Goal: Information Seeking & Learning: Learn about a topic

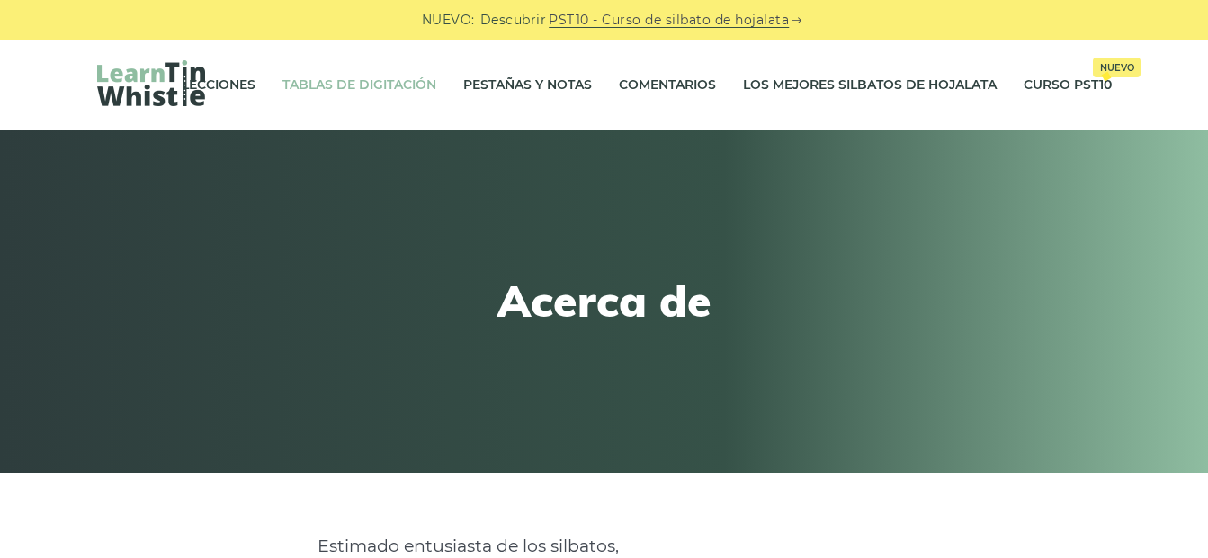
click at [358, 67] on link "Tablas de digitación" at bounding box center [359, 85] width 154 height 45
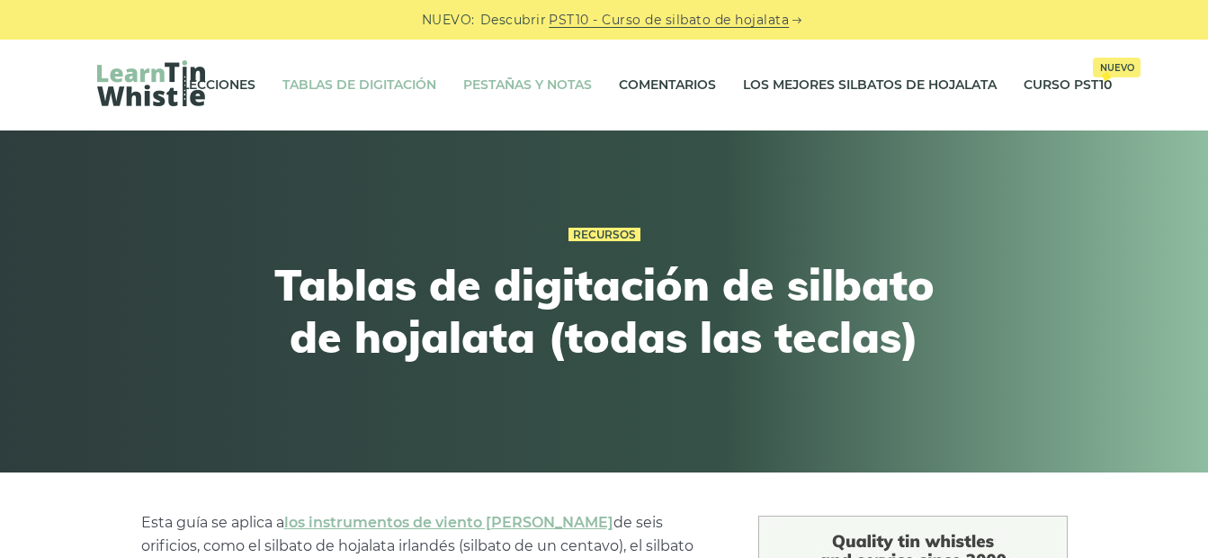
click at [489, 96] on link "Pestañas y notas" at bounding box center [527, 85] width 129 height 45
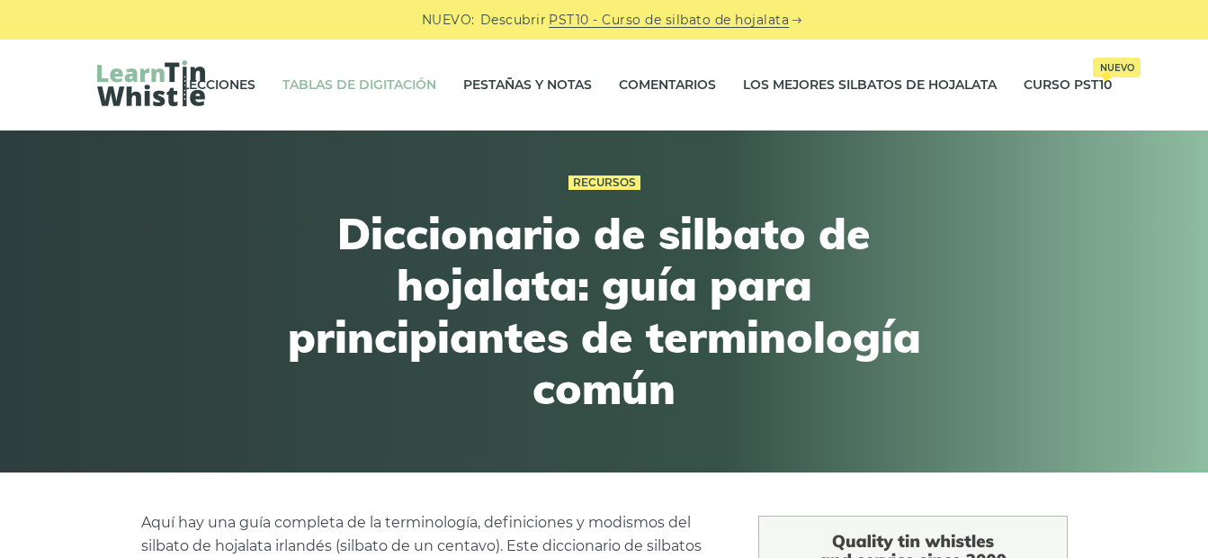
click at [381, 79] on link "Tablas de digitación" at bounding box center [359, 85] width 154 height 45
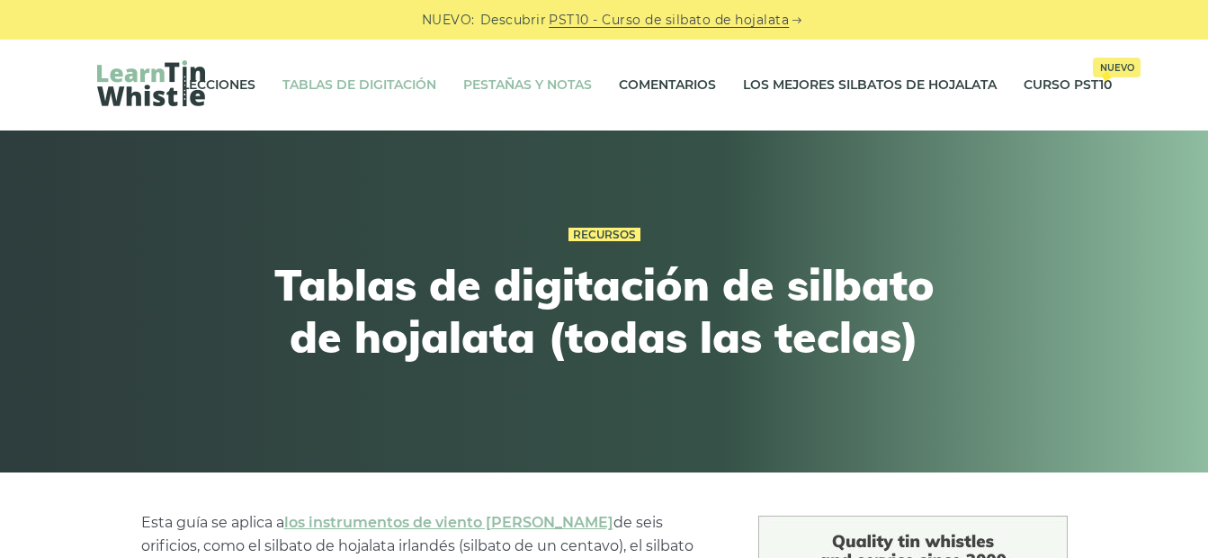
click at [484, 87] on link "Pestañas y notas" at bounding box center [527, 85] width 129 height 45
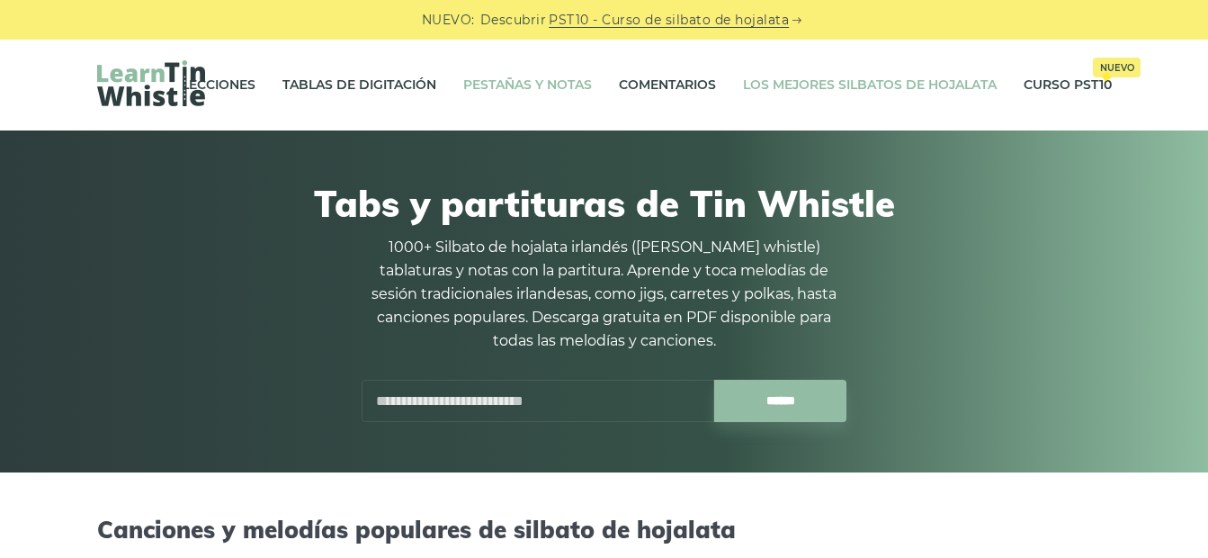
click at [857, 91] on link "Los mejores silbatos de hojalata" at bounding box center [870, 85] width 254 height 45
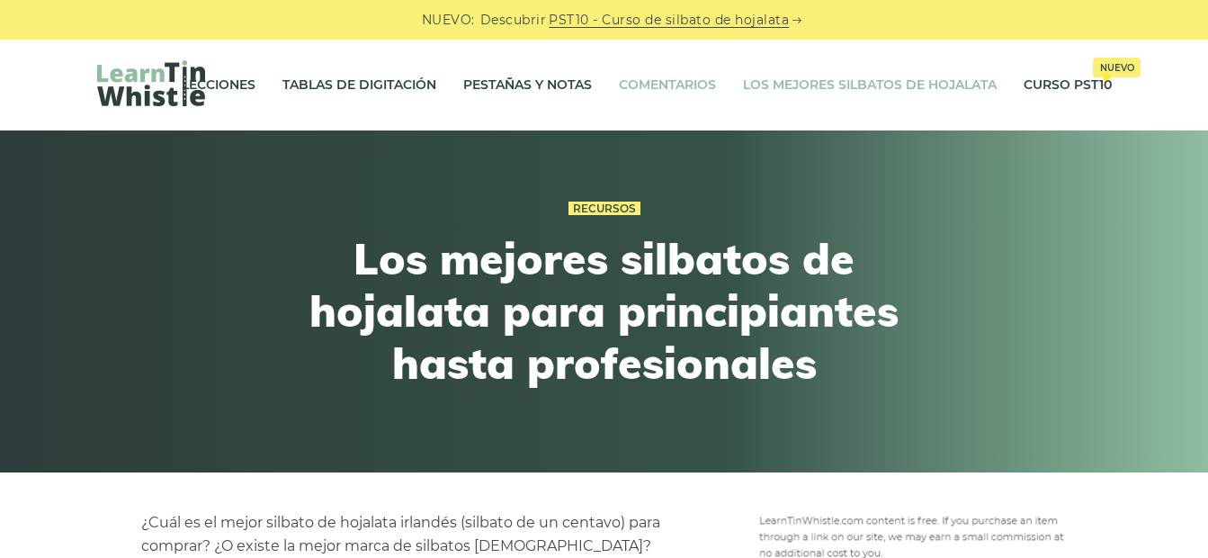
click at [657, 81] on link "Comentarios" at bounding box center [667, 85] width 97 height 45
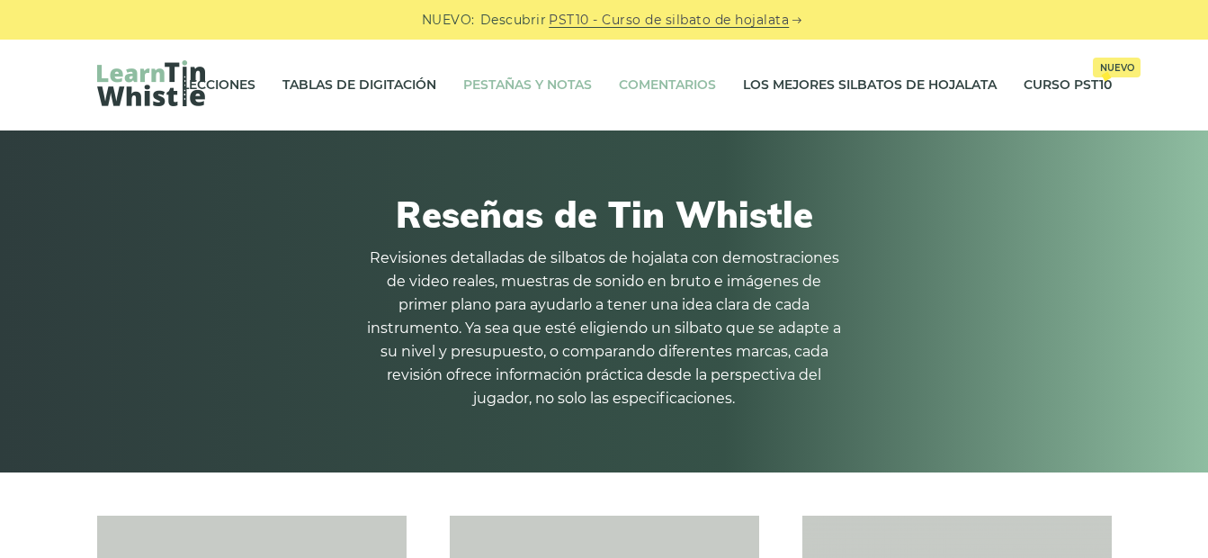
click at [561, 81] on link "Pestañas y notas" at bounding box center [527, 85] width 129 height 45
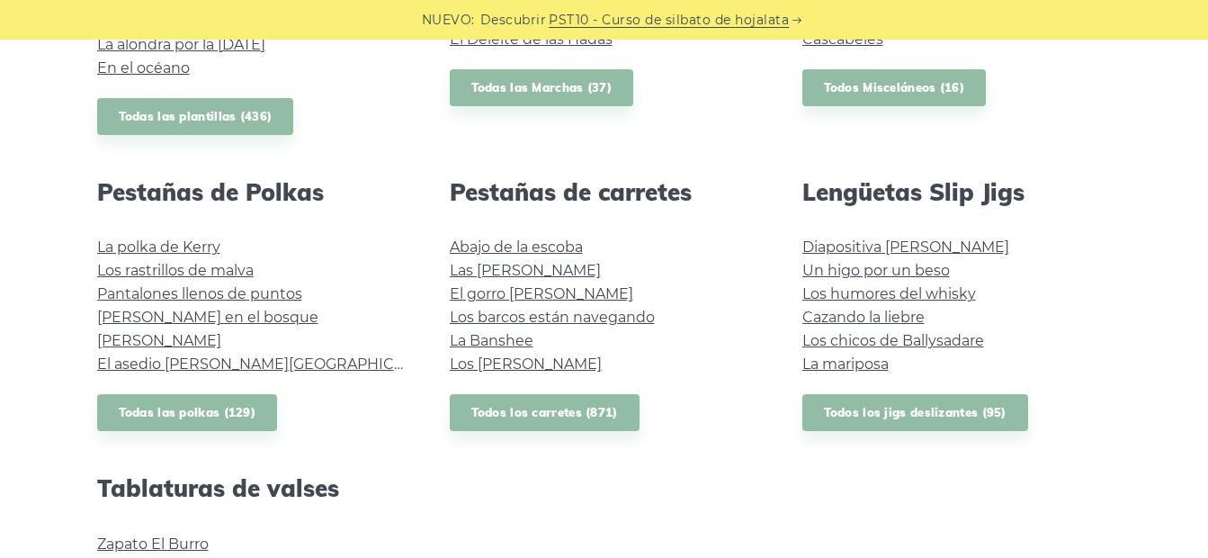
scroll to position [1225, 0]
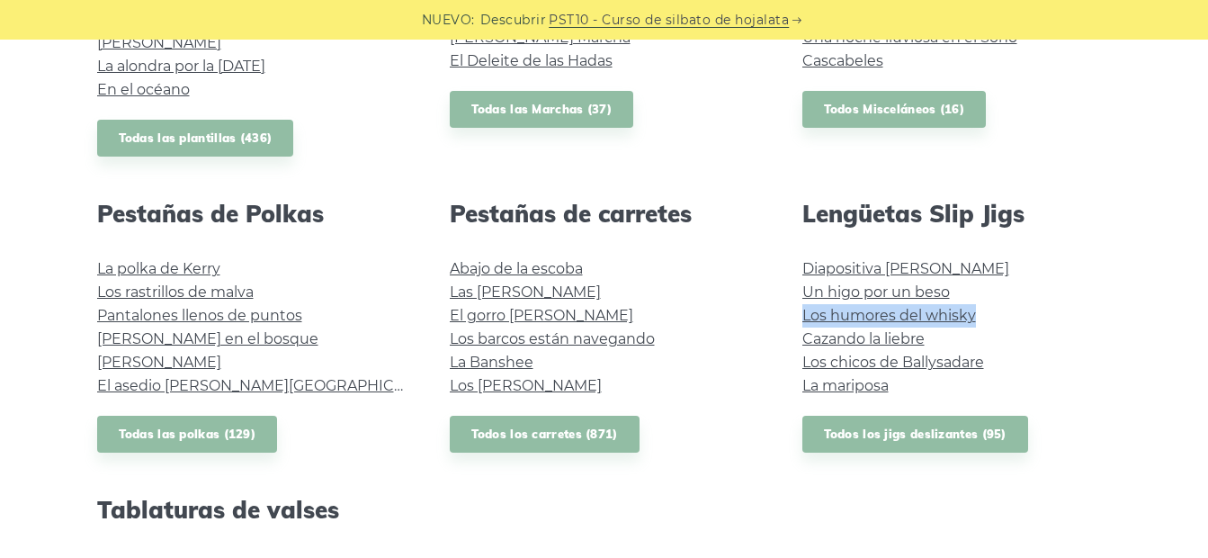
drag, startPoint x: 1205, startPoint y: 281, endPoint x: 1205, endPoint y: 269, distance: 11.7
click at [1205, 269] on div "Canciones y melodías populares de silbato de hojalata Rover salvaje Inisheer Ch…" at bounding box center [604, 41] width 1208 height 1502
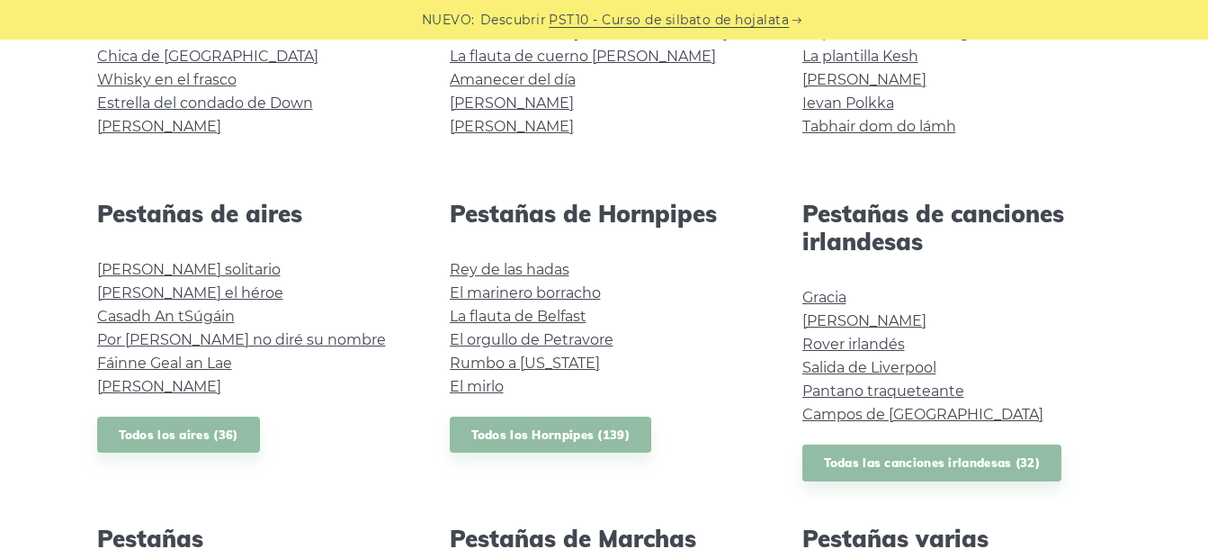
scroll to position [425, 0]
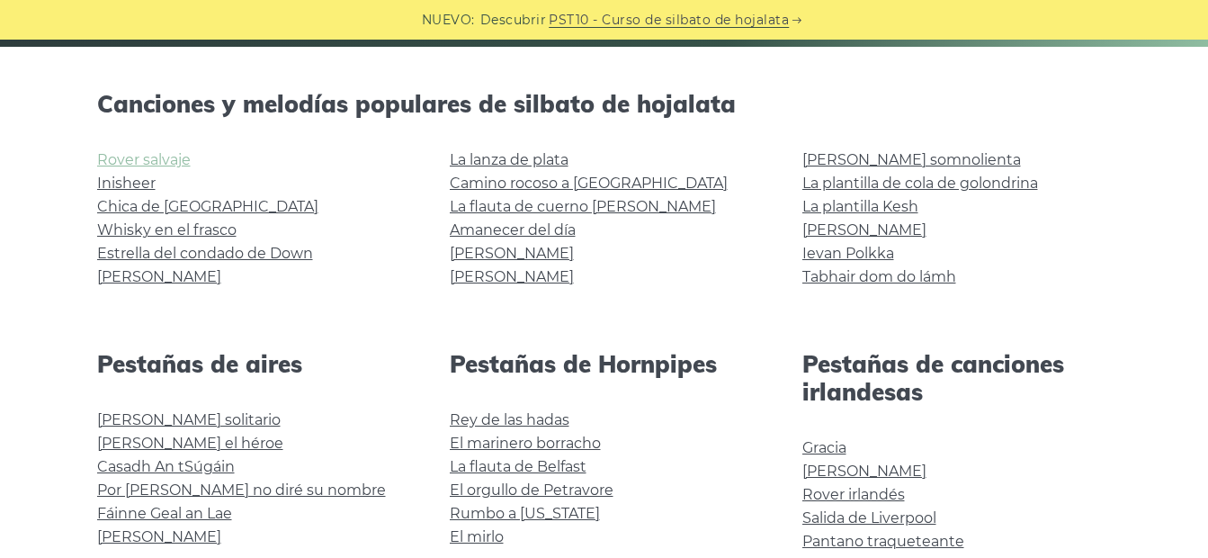
click at [130, 164] on link "Rover salvaje" at bounding box center [144, 159] width 94 height 17
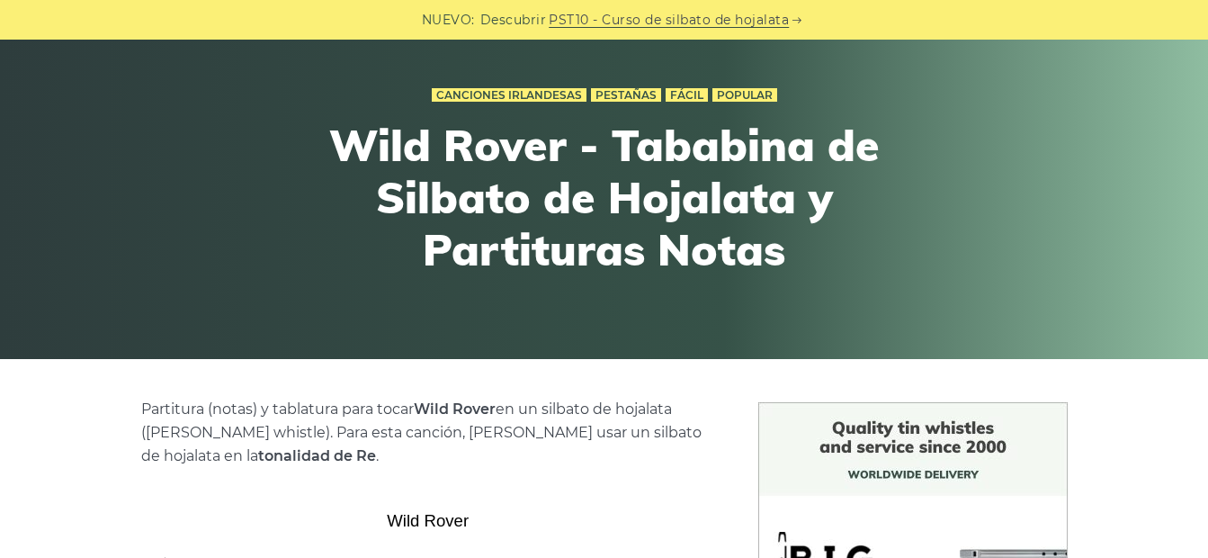
scroll to position [102, 0]
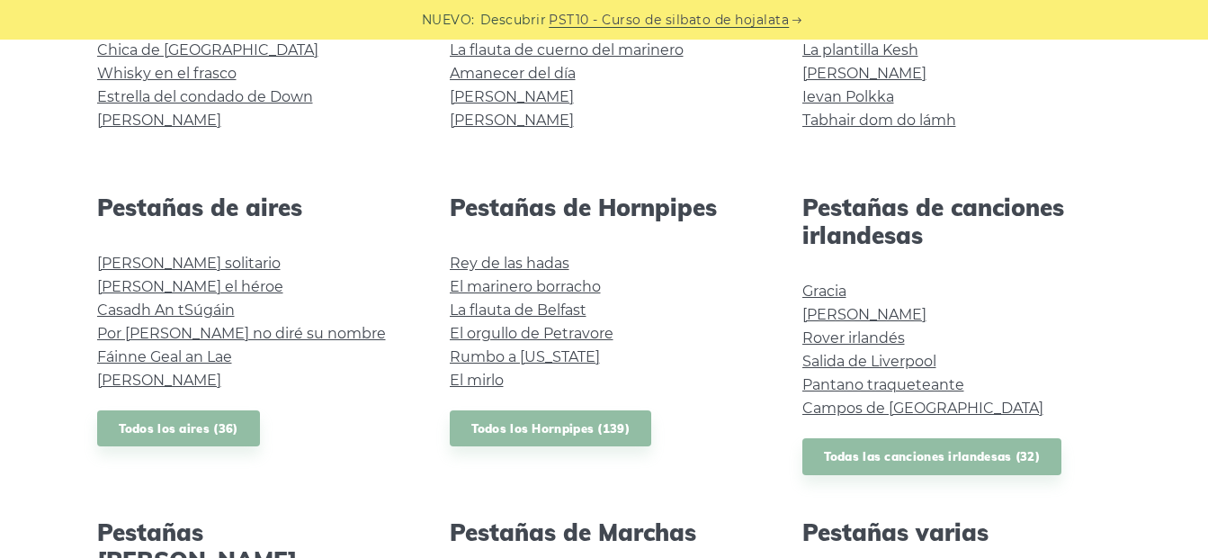
scroll to position [653, 0]
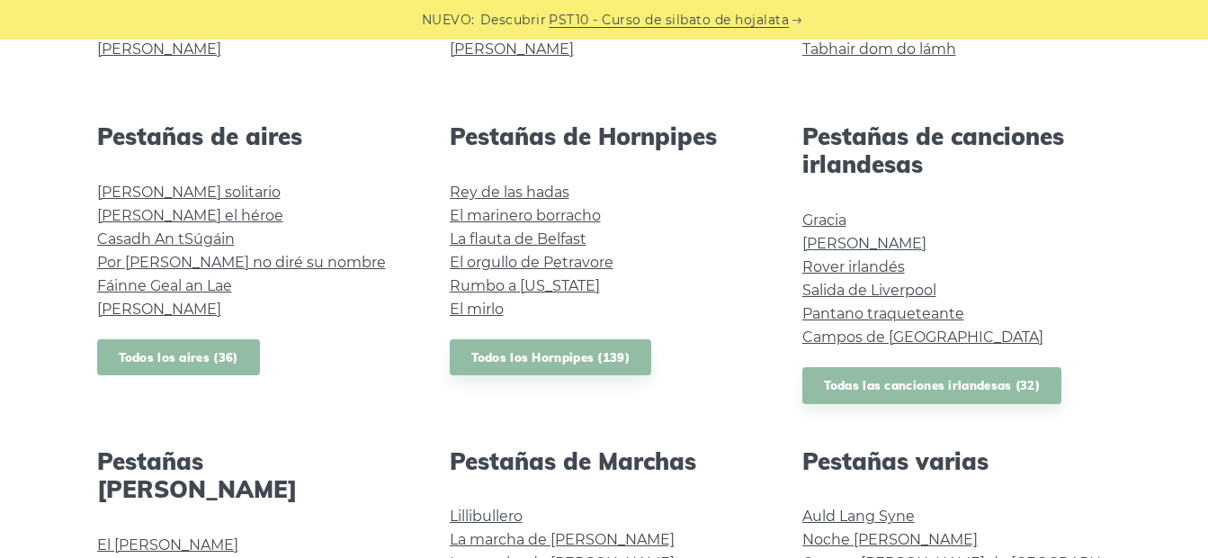
click at [165, 361] on link "Todos los aires (36)" at bounding box center [178, 357] width 163 height 37
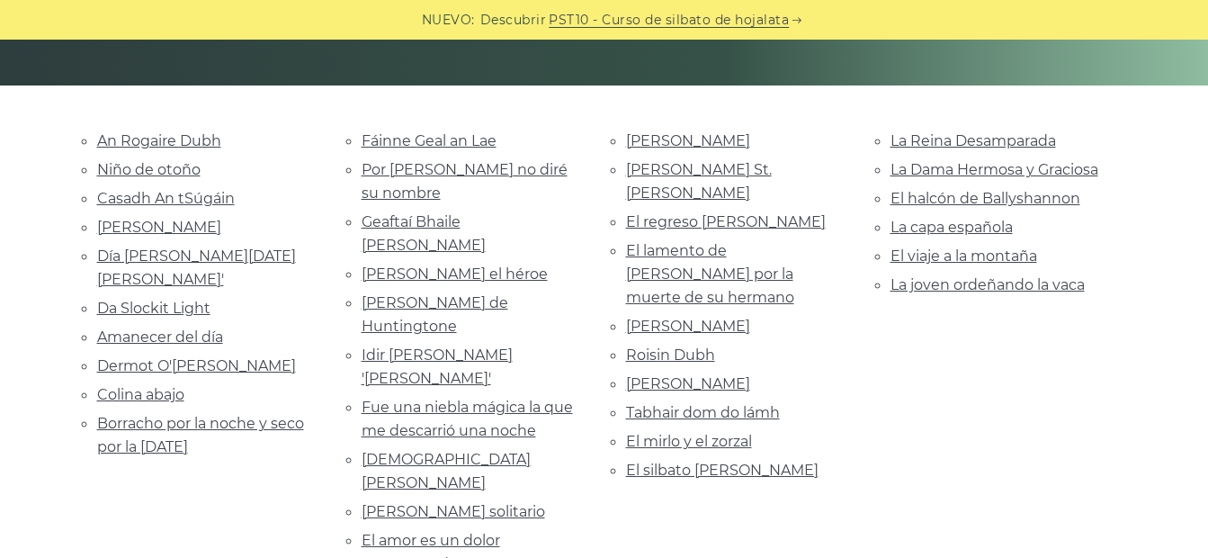
scroll to position [401, 0]
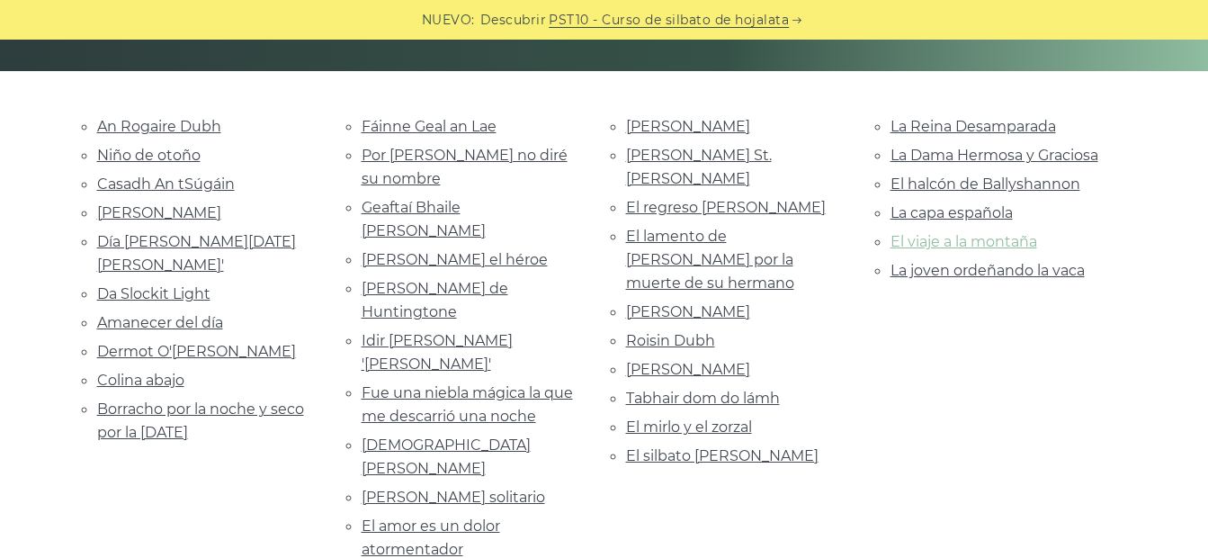
click at [1020, 241] on link "El viaje a la montaña" at bounding box center [963, 241] width 147 height 17
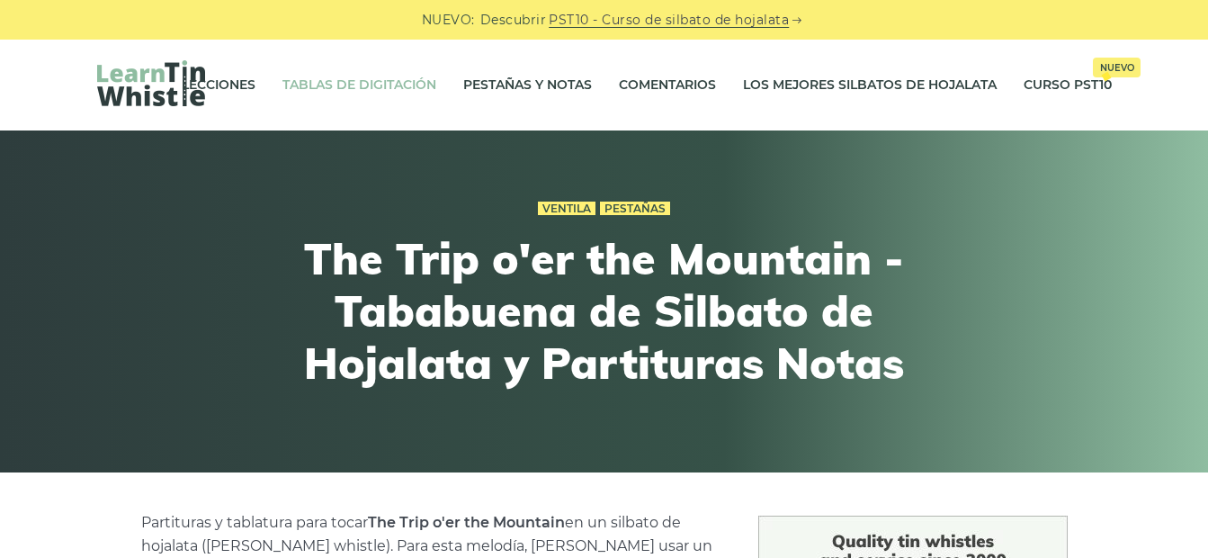
click at [369, 87] on link "Tablas de digitación" at bounding box center [359, 85] width 154 height 45
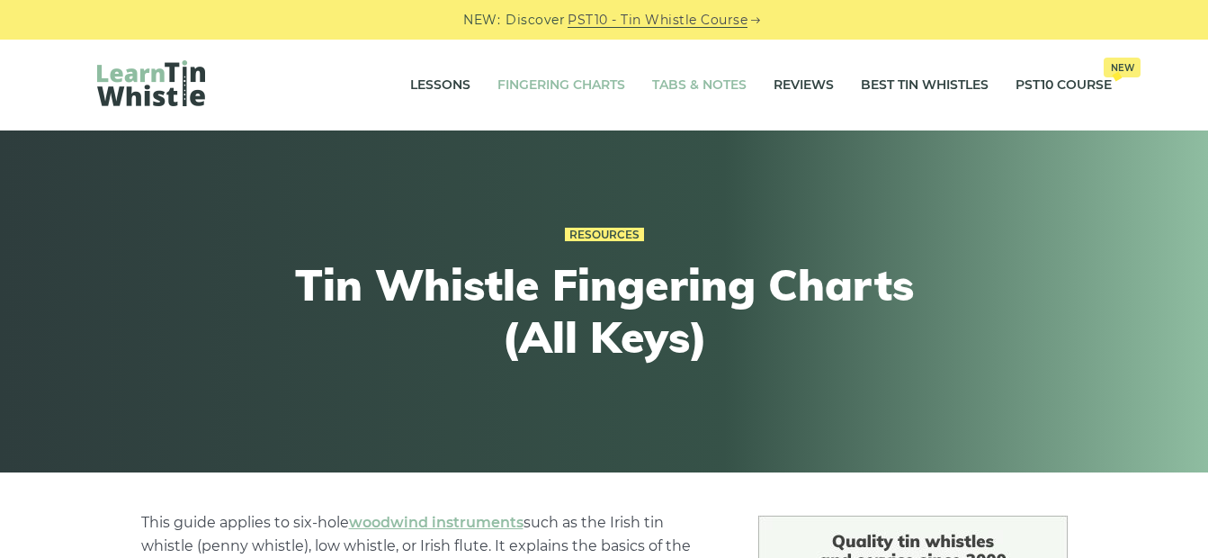
click at [676, 81] on link "Tabs & Notes" at bounding box center [699, 85] width 94 height 45
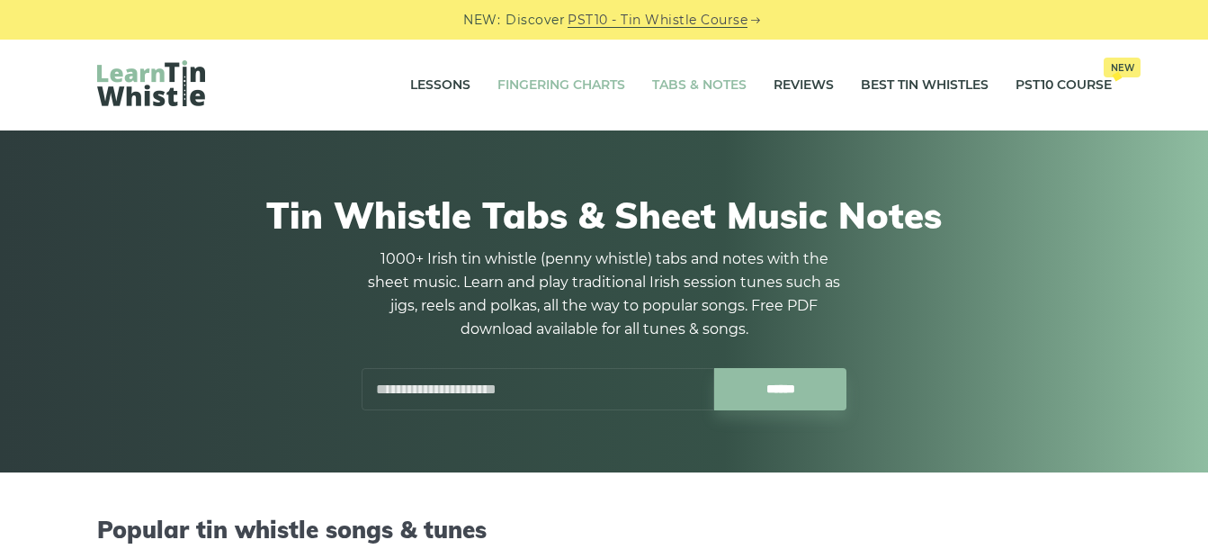
click at [567, 82] on link "Fingering Charts" at bounding box center [561, 85] width 128 height 45
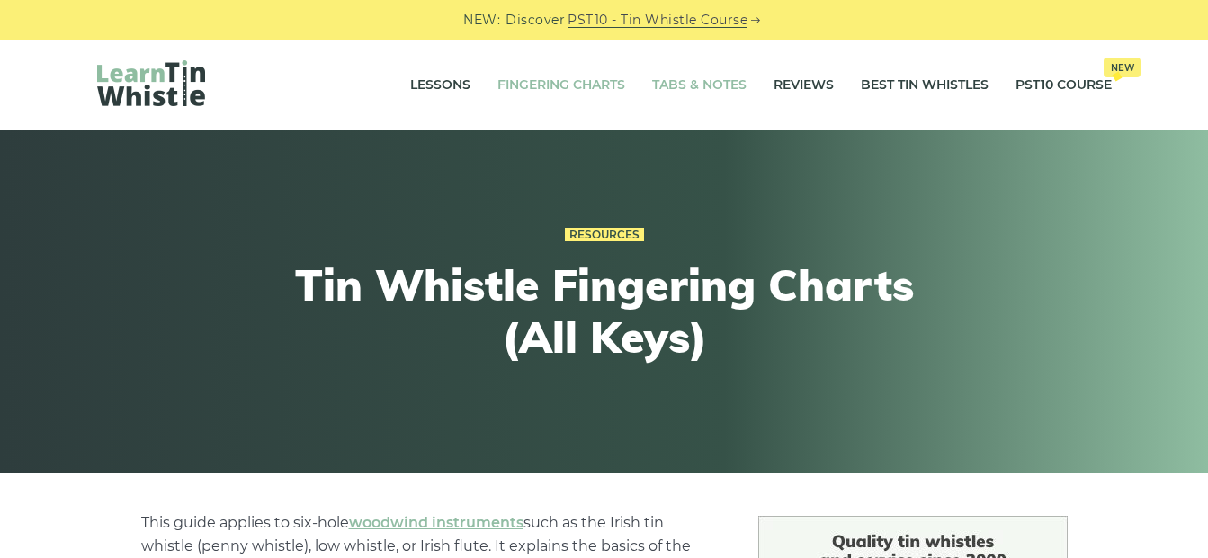
click at [705, 82] on link "Tabs & Notes" at bounding box center [699, 85] width 94 height 45
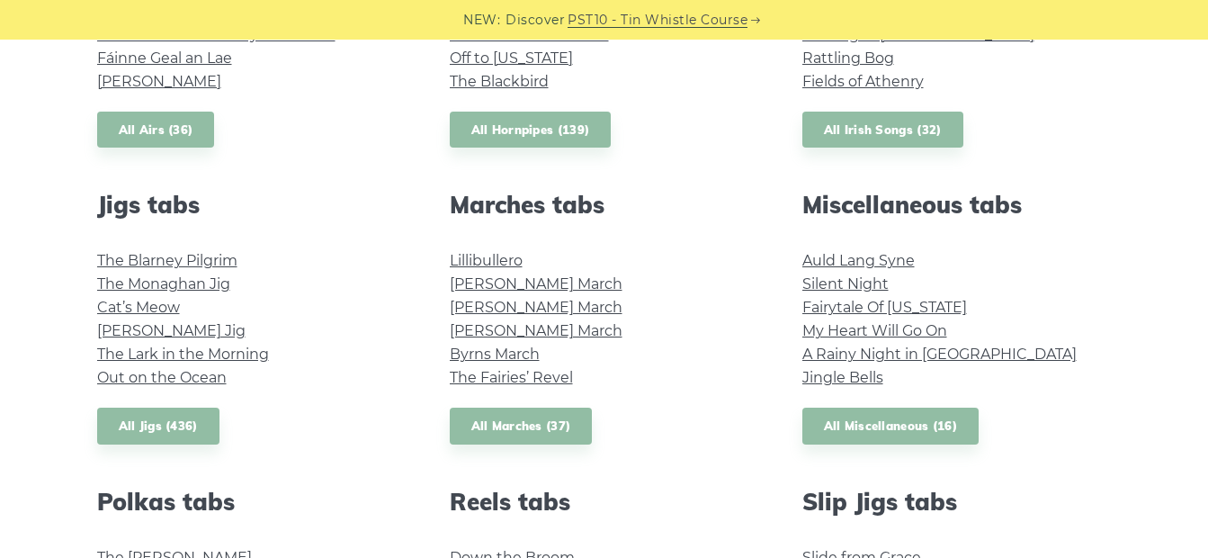
scroll to position [875, 0]
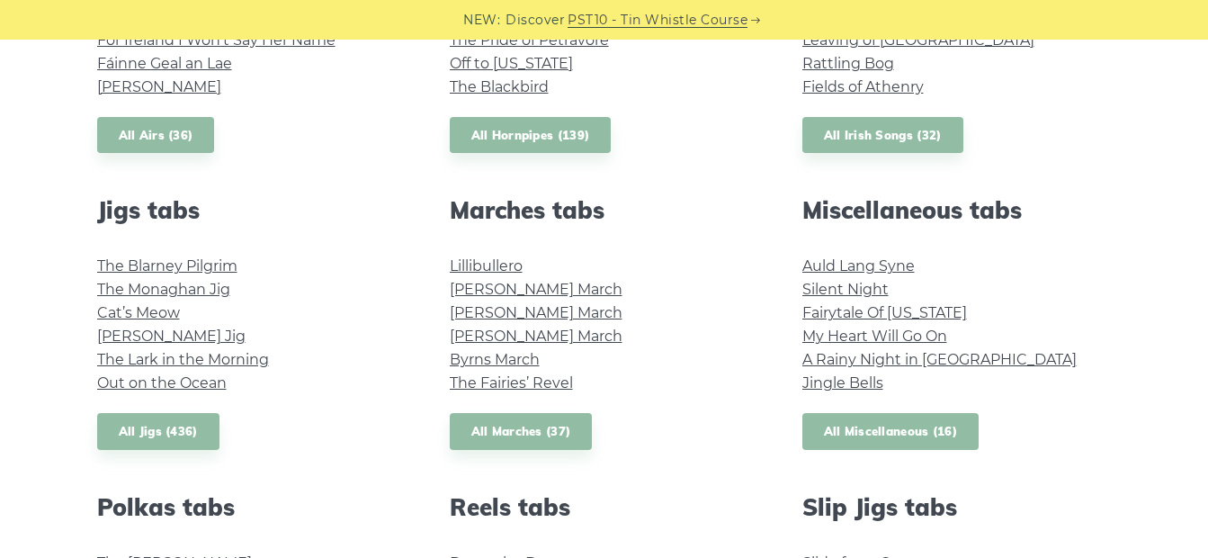
click at [924, 429] on link "All Miscellaneous (16)" at bounding box center [890, 431] width 177 height 37
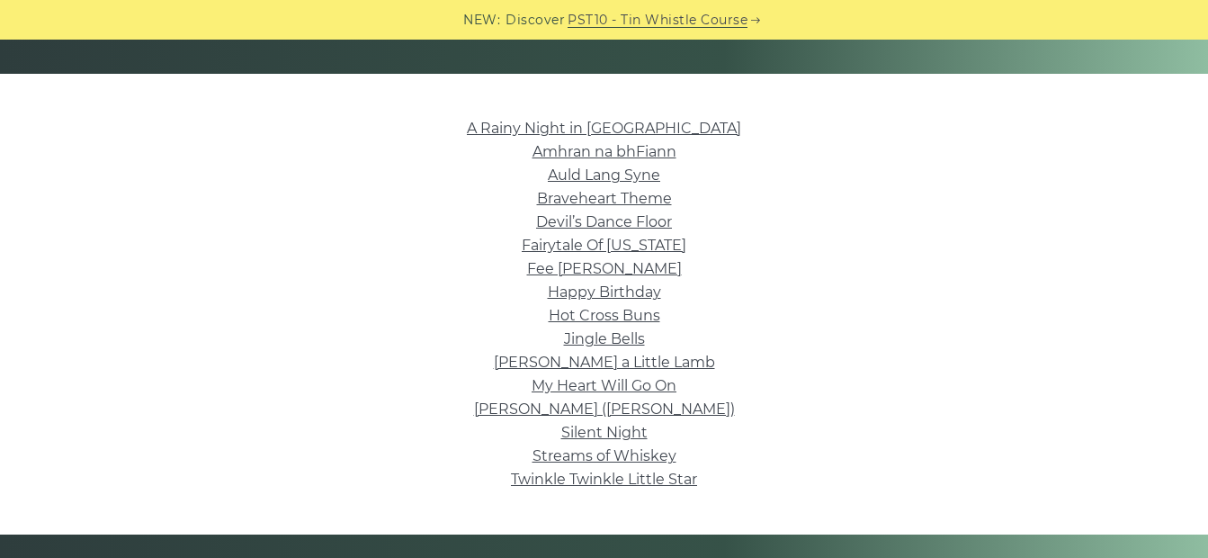
scroll to position [418, 0]
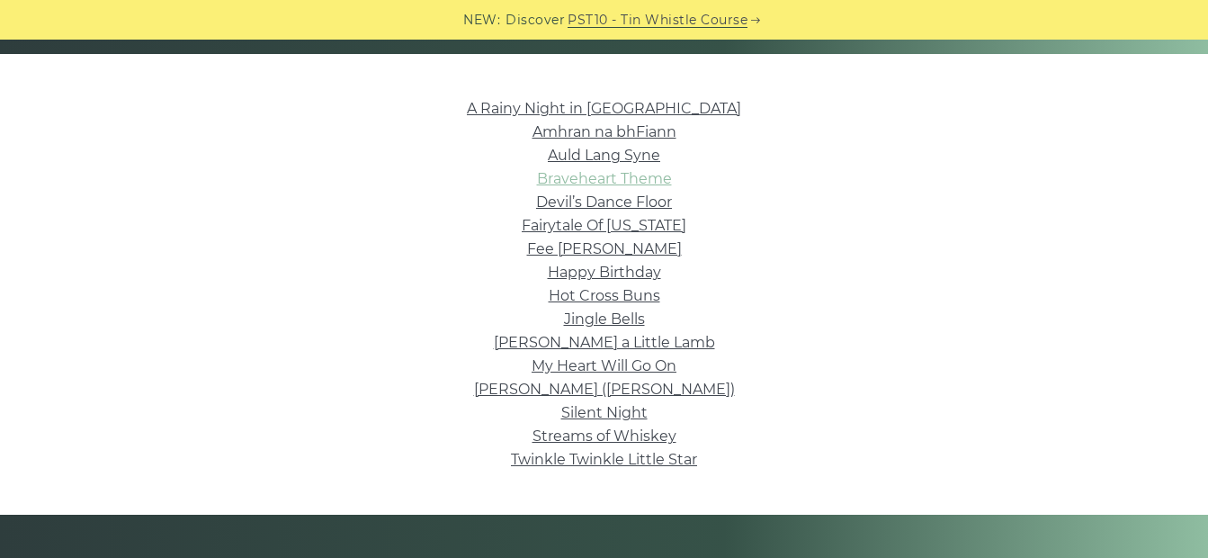
click at [656, 179] on link "Braveheart Theme" at bounding box center [604, 178] width 135 height 17
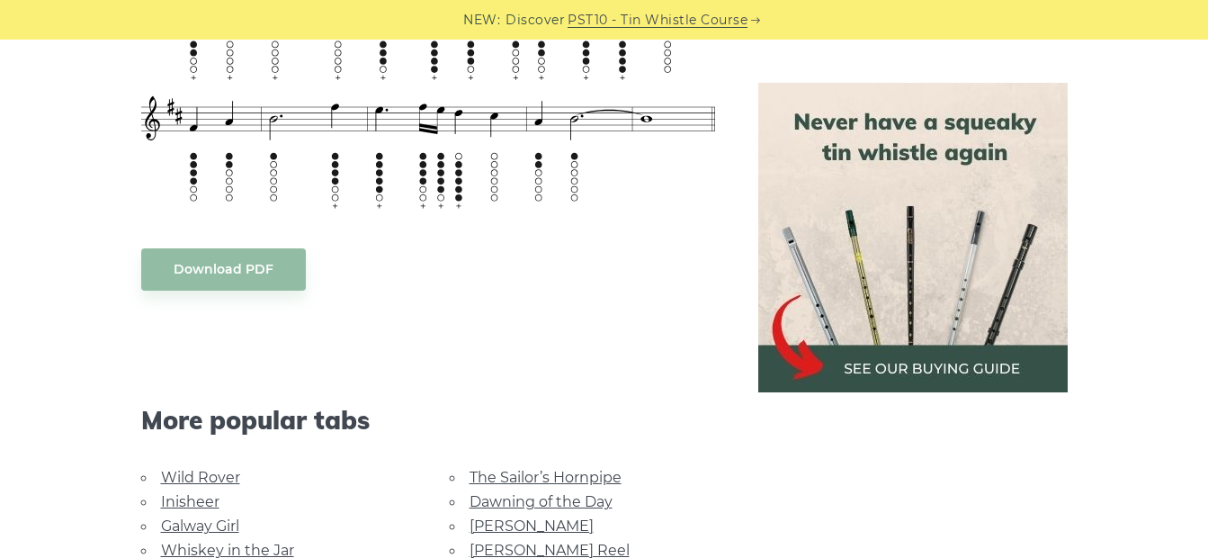
scroll to position [1034, 0]
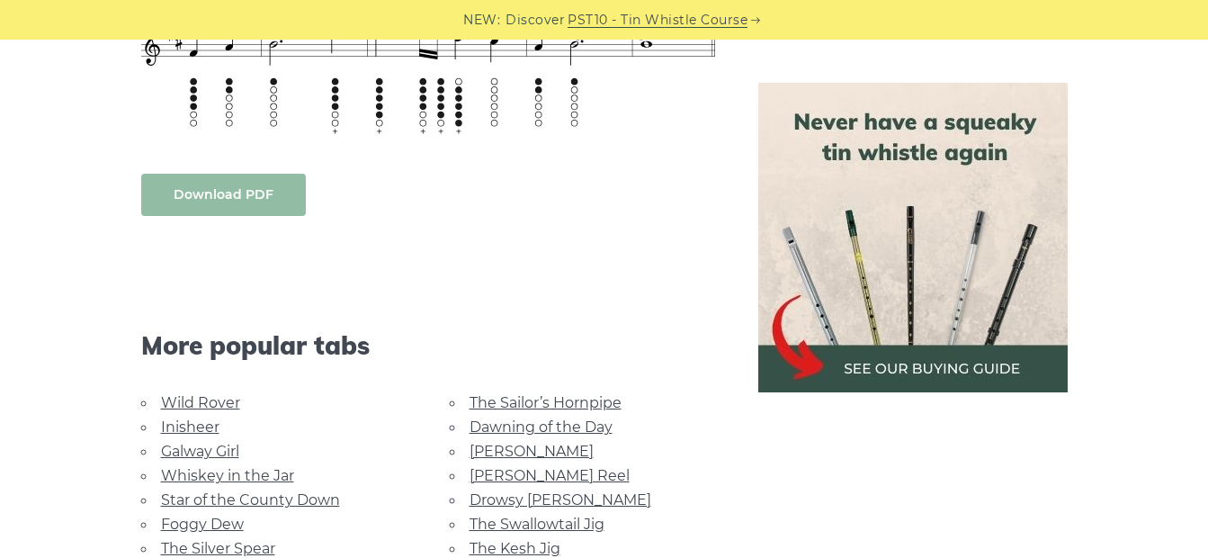
click at [203, 193] on link "Download PDF" at bounding box center [223, 195] width 165 height 42
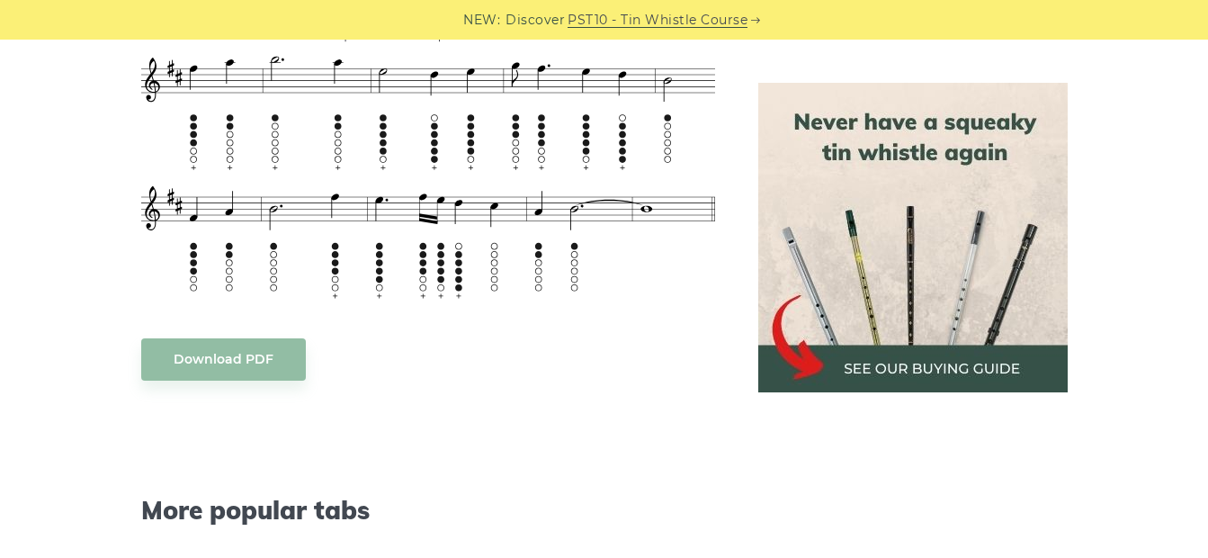
scroll to position [839, 0]
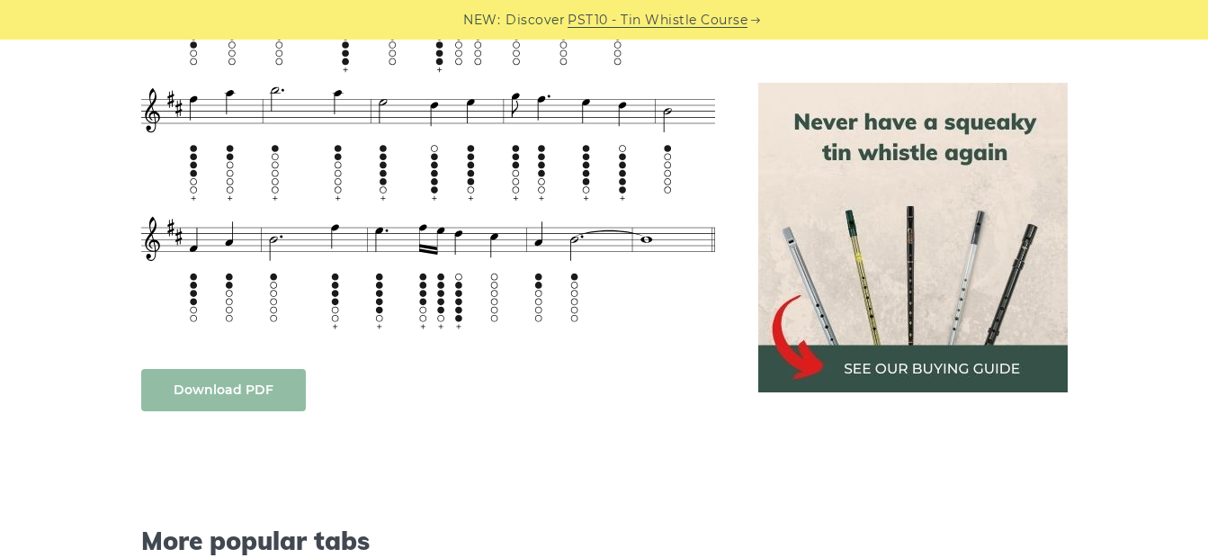
click at [257, 390] on link "Download PDF" at bounding box center [223, 390] width 165 height 42
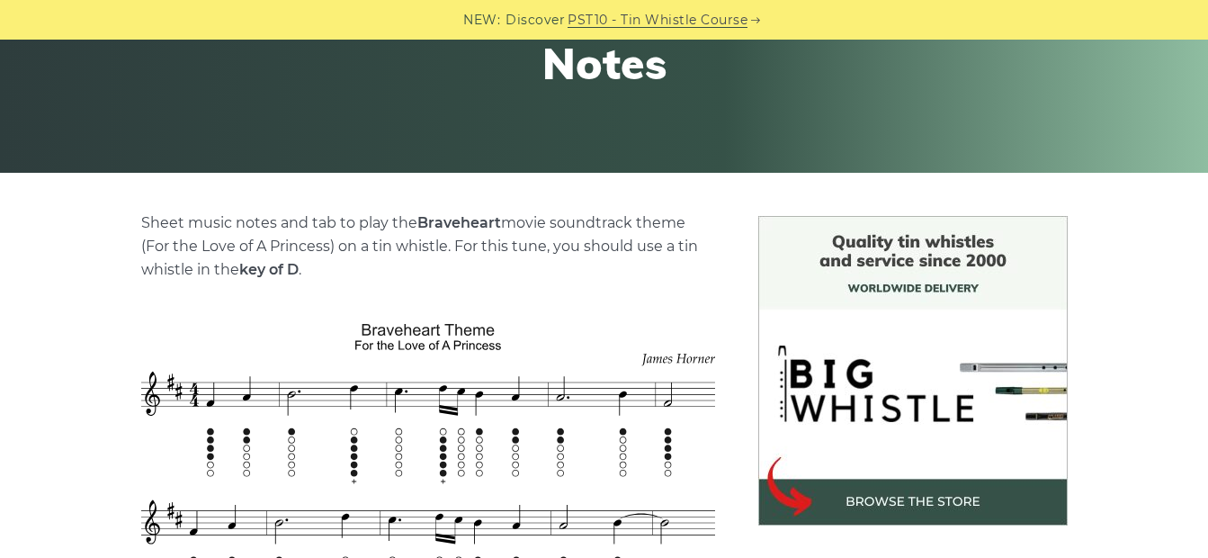
scroll to position [255, 0]
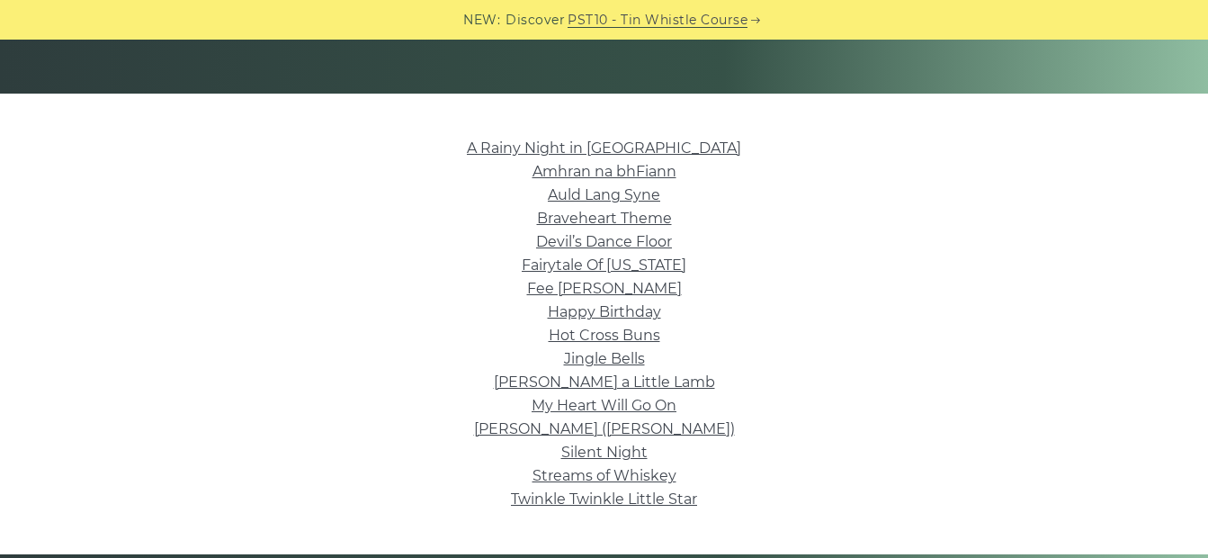
scroll to position [386, 0]
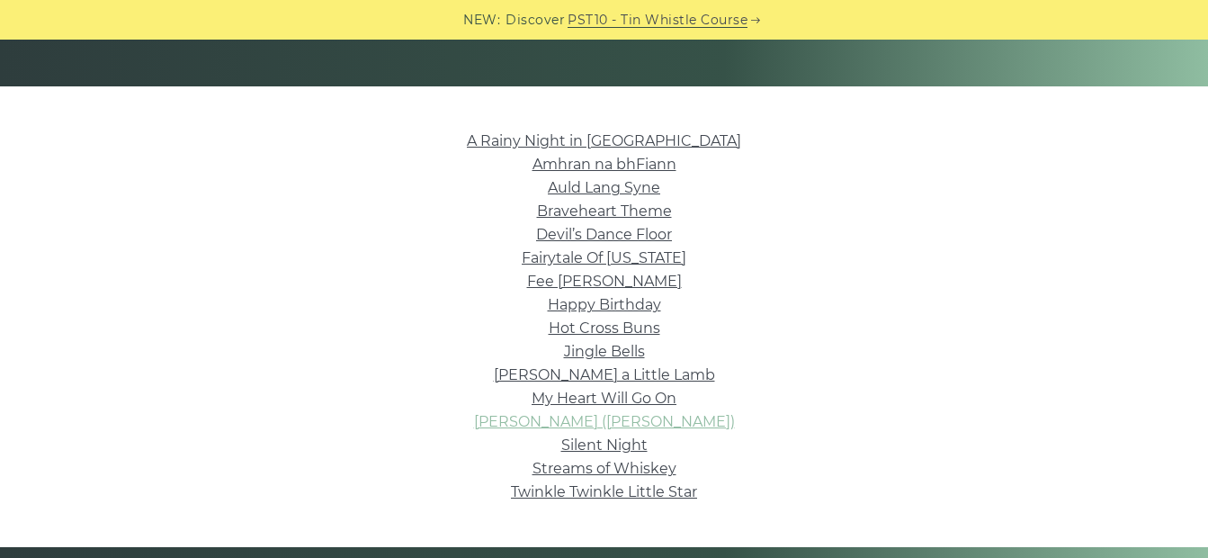
click at [588, 423] on link "[PERSON_NAME] ([PERSON_NAME])" at bounding box center [604, 421] width 261 height 17
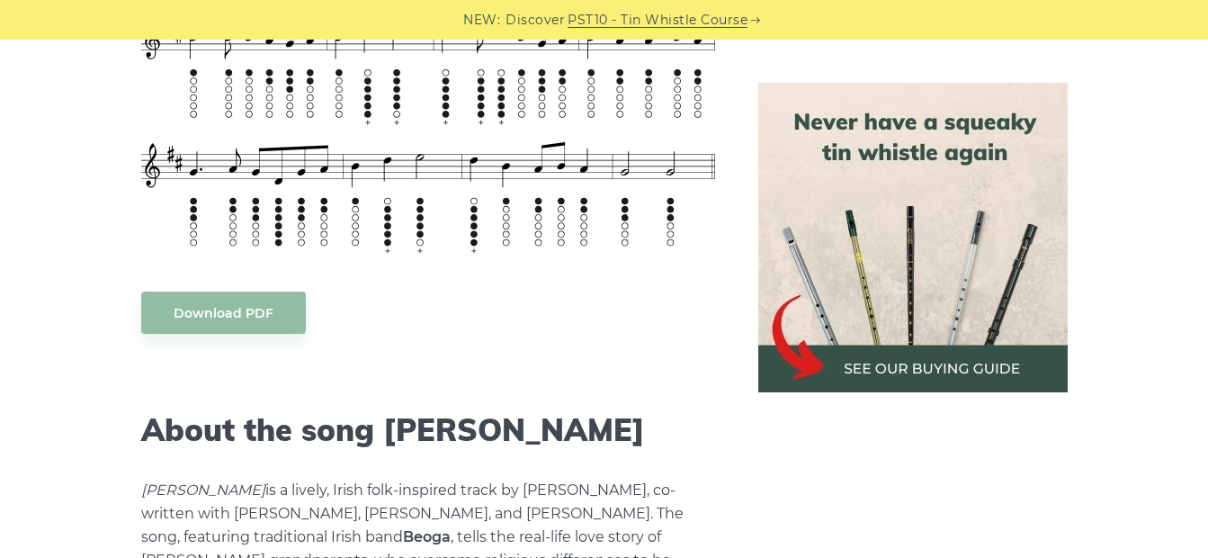
scroll to position [1012, 0]
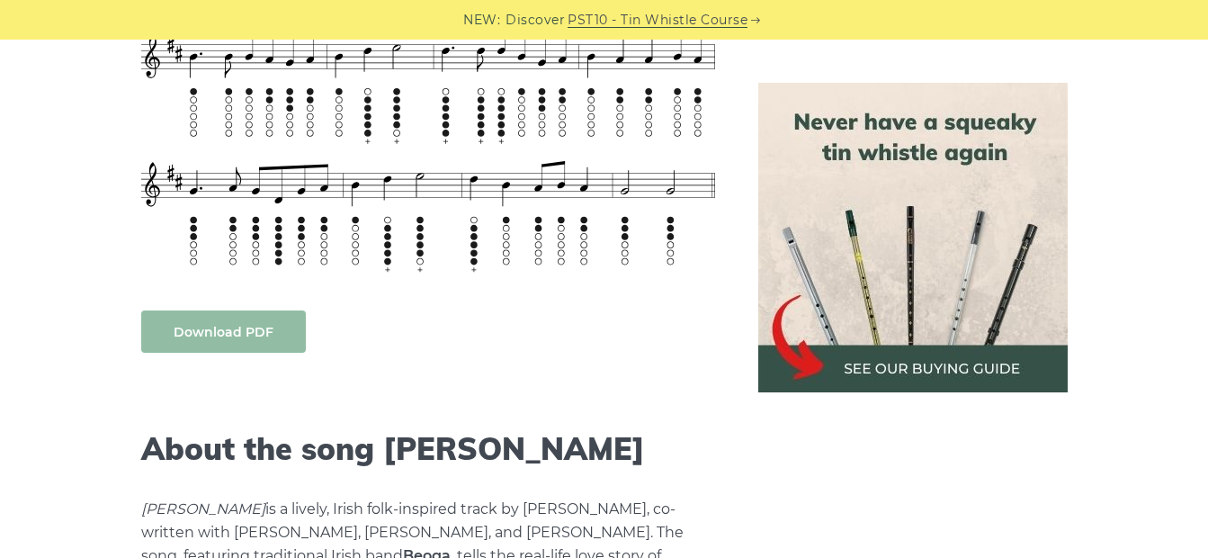
click at [192, 335] on link "Download PDF" at bounding box center [223, 331] width 165 height 42
